Goal: Information Seeking & Learning: Learn about a topic

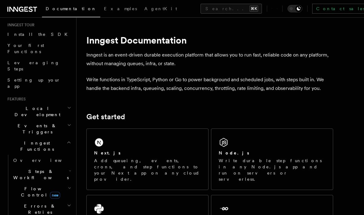
scroll to position [61, 0]
click at [20, 46] on span "Your first Functions" at bounding box center [25, 47] width 37 height 11
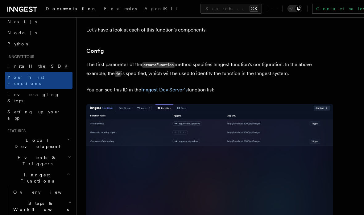
scroll to position [29, 0]
click at [21, 109] on span "Setting up your app" at bounding box center [33, 114] width 53 height 11
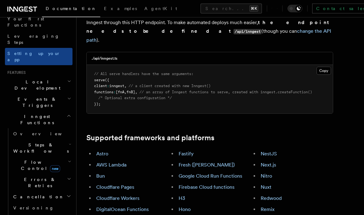
scroll to position [87, 0]
click at [21, 79] on span "Local Development" at bounding box center [36, 85] width 62 height 12
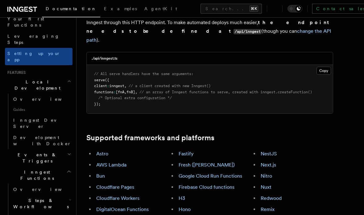
click at [25, 118] on span "Inngest Dev Server" at bounding box center [39, 123] width 53 height 11
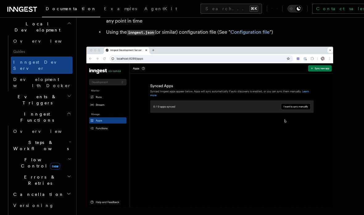
scroll to position [148, 0]
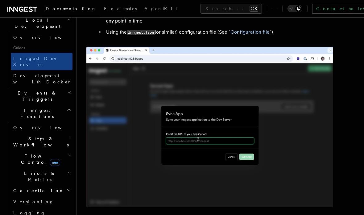
click at [27, 153] on span "Flow Control new" at bounding box center [39, 159] width 57 height 12
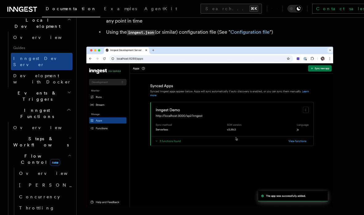
click at [31, 182] on span "[PERSON_NAME]" at bounding box center [64, 184] width 90 height 5
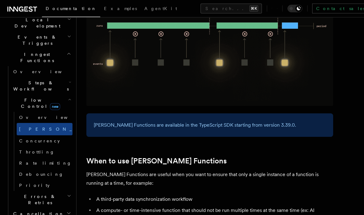
scroll to position [154, 0]
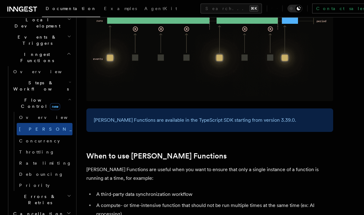
click at [31, 211] on span "Cancellation" at bounding box center [37, 214] width 53 height 6
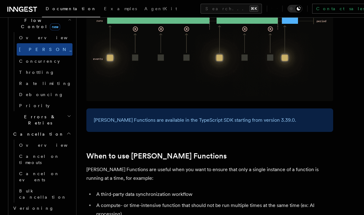
scroll to position [233, 0]
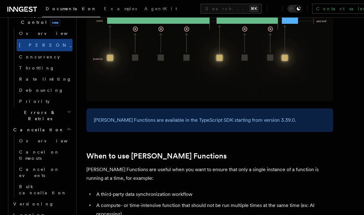
click at [24, 201] on span "Versioning" at bounding box center [33, 203] width 41 height 5
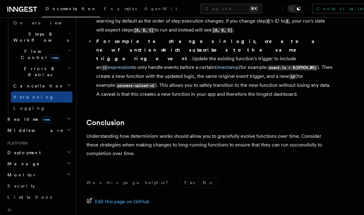
scroll to position [197, 0]
click at [18, 195] on span "Limitations" at bounding box center [29, 197] width 44 height 5
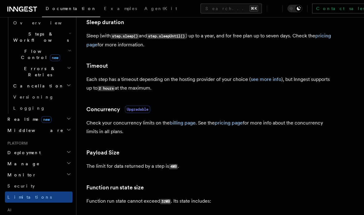
scroll to position [137, 0]
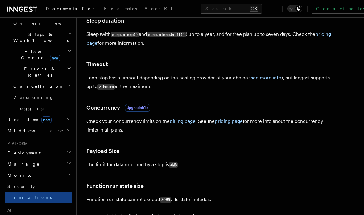
click at [19, 184] on span "Security" at bounding box center [20, 186] width 27 height 5
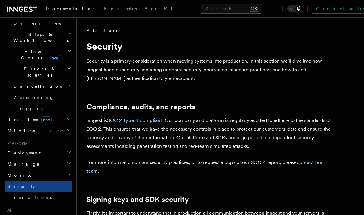
click at [31, 169] on h2 "Monitor" at bounding box center [39, 174] width 68 height 11
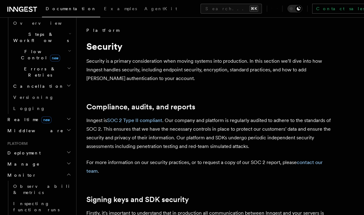
click at [31, 183] on span "Observability & metrics" at bounding box center [45, 189] width 64 height 12
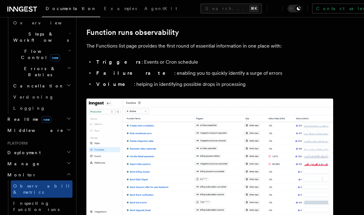
scroll to position [90, 0]
click at [20, 161] on span "Manage" at bounding box center [22, 164] width 35 height 6
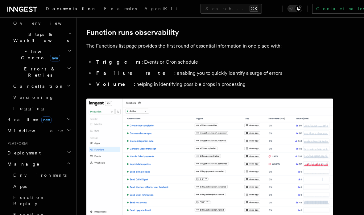
click at [21, 150] on span "Deployment" at bounding box center [23, 153] width 36 height 6
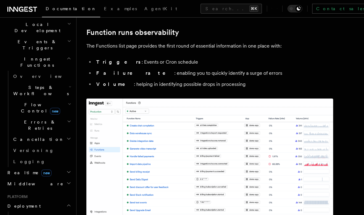
scroll to position [143, 0]
click at [27, 181] on span "Middleware" at bounding box center [34, 184] width 59 height 6
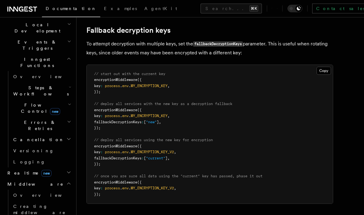
scroll to position [406, 0]
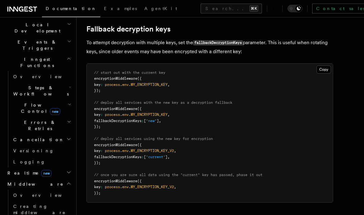
click at [20, 193] on span "Overview" at bounding box center [45, 195] width 64 height 5
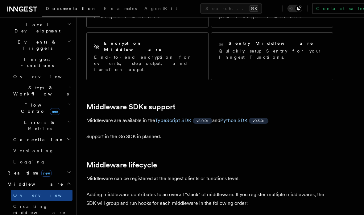
scroll to position [115, 0]
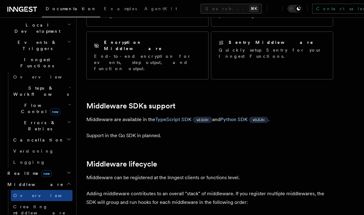
click at [18, 170] on span "Realtime new" at bounding box center [28, 173] width 47 height 6
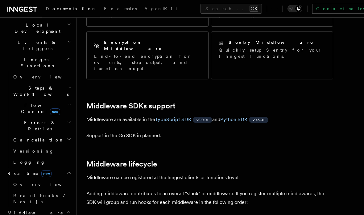
click at [20, 182] on span "Overview" at bounding box center [45, 184] width 64 height 5
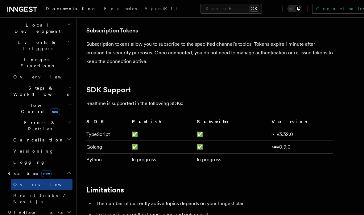
scroll to position [1784, 0]
